Goal: Contribute content

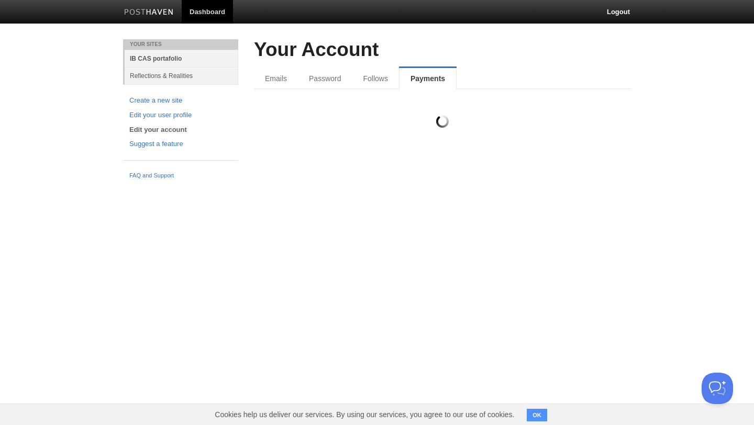
click at [162, 59] on link "IB CAS portafolio" at bounding box center [182, 58] width 114 height 17
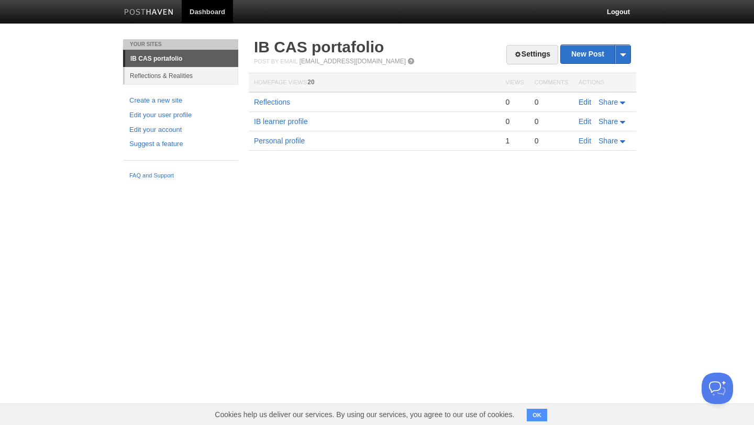
click at [584, 99] on link "Edit" at bounding box center [585, 102] width 13 height 8
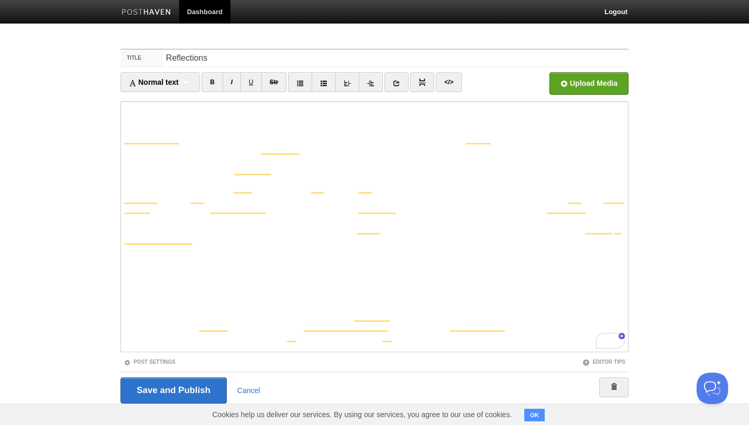
scroll to position [128, 0]
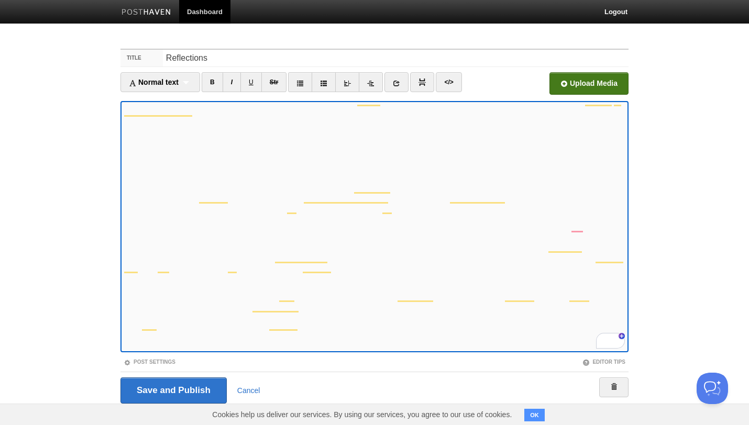
click at [595, 80] on input "file" at bounding box center [272, 86] width 793 height 53
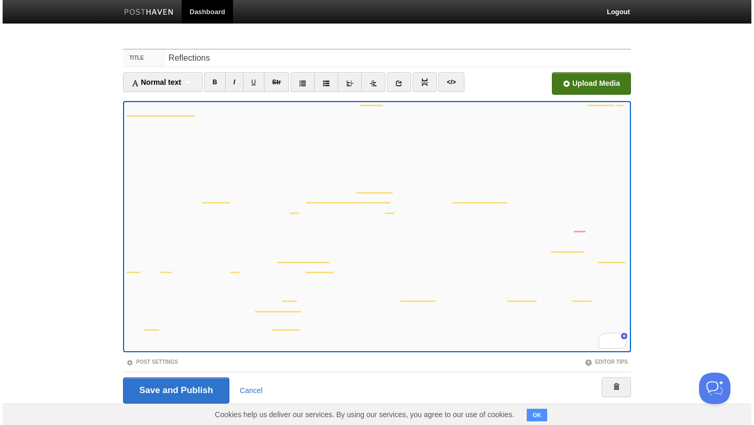
scroll to position [168, 0]
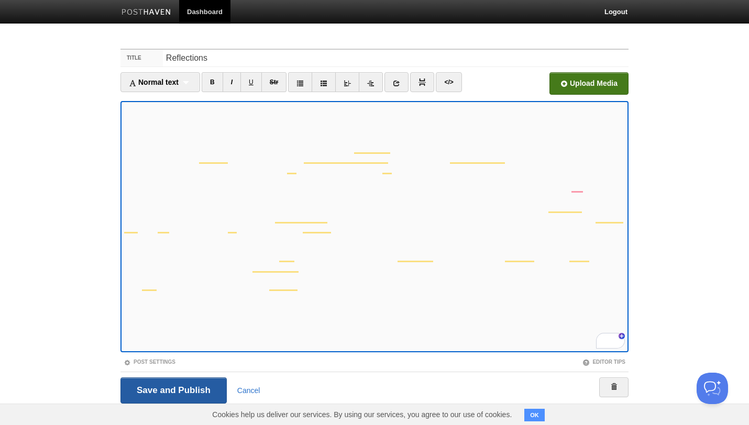
click at [150, 393] on input "Save and Publish" at bounding box center [173, 390] width 106 height 26
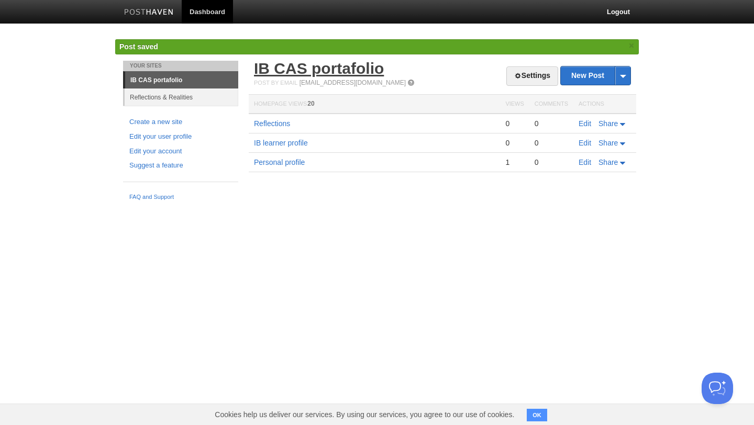
click at [296, 71] on link "IB CAS portafolio" at bounding box center [319, 68] width 130 height 17
